Goal: Information Seeking & Learning: Learn about a topic

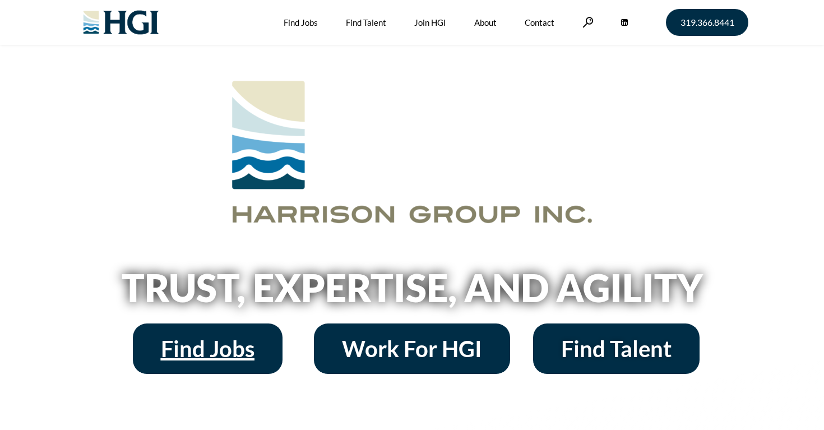
click at [224, 346] on span "Find Jobs" at bounding box center [208, 348] width 94 height 22
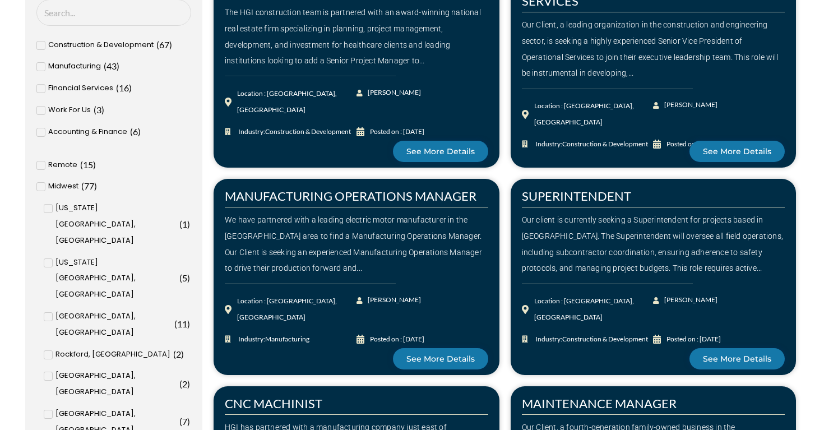
scroll to position [390, 0]
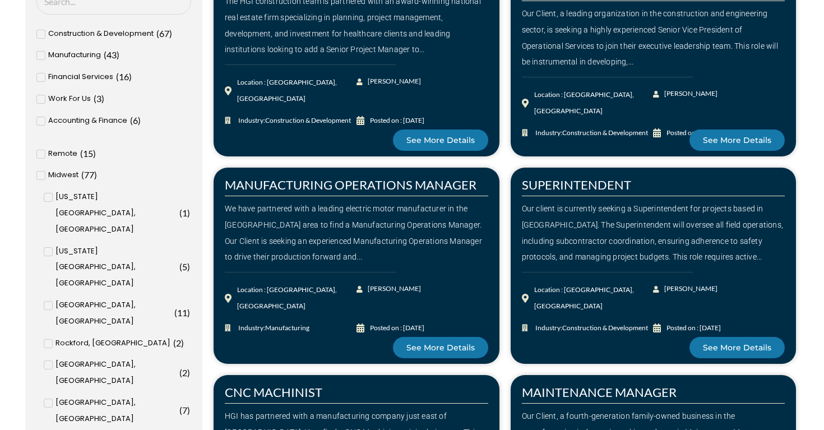
click at [0, 0] on input "Des Moines, IA ( 8 )" at bounding box center [0, 0] width 0 height 0
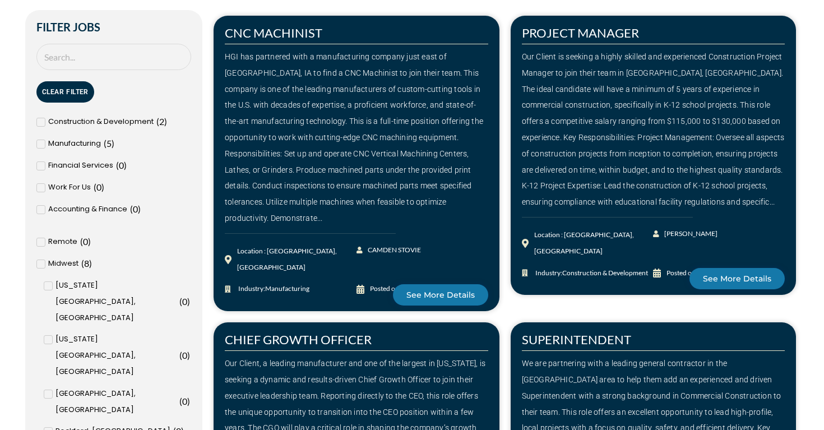
scroll to position [331, 0]
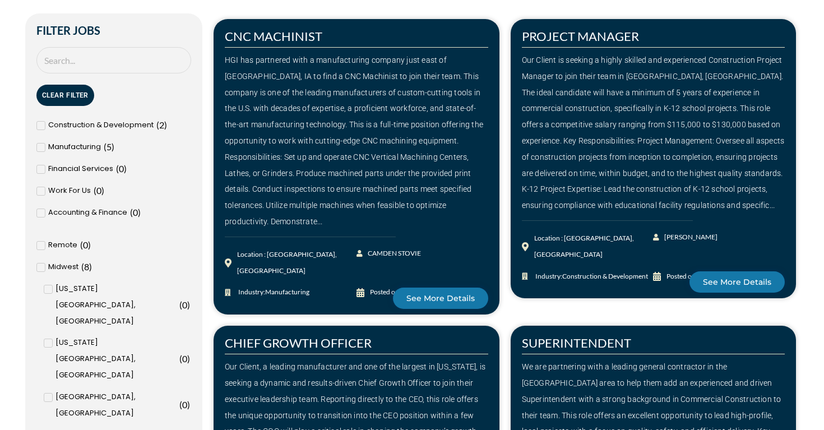
click at [43, 244] on icon at bounding box center [41, 245] width 4 height 7
click at [0, 0] on input "Remote ( 0 )" at bounding box center [0, 0] width 0 height 0
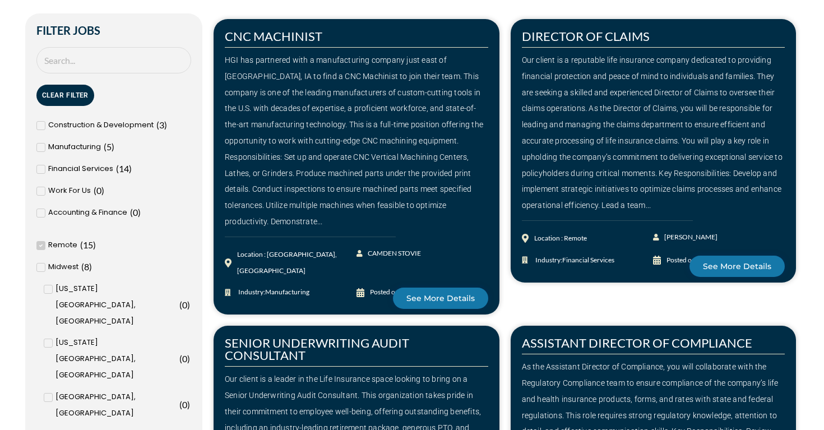
click at [41, 245] on icon at bounding box center [40, 245] width 3 height 3
click at [0, 0] on input "Remote ( 15 )" at bounding box center [0, 0] width 0 height 0
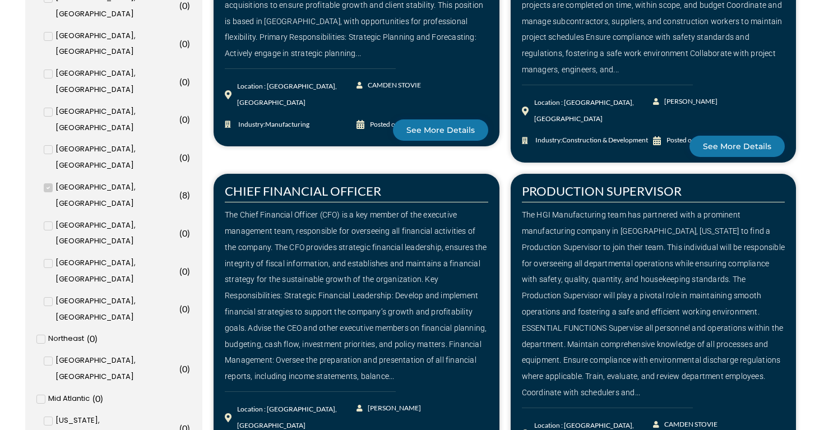
scroll to position [801, 0]
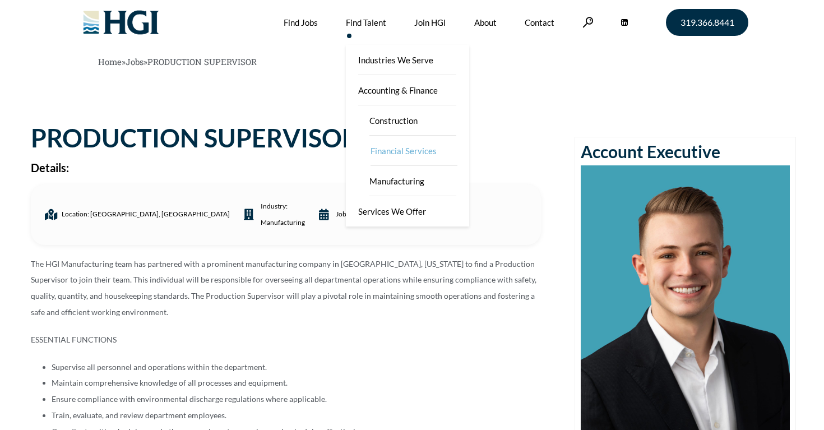
click at [395, 145] on link "Financial Services" at bounding box center [414, 151] width 112 height 30
